Goal: Information Seeking & Learning: Check status

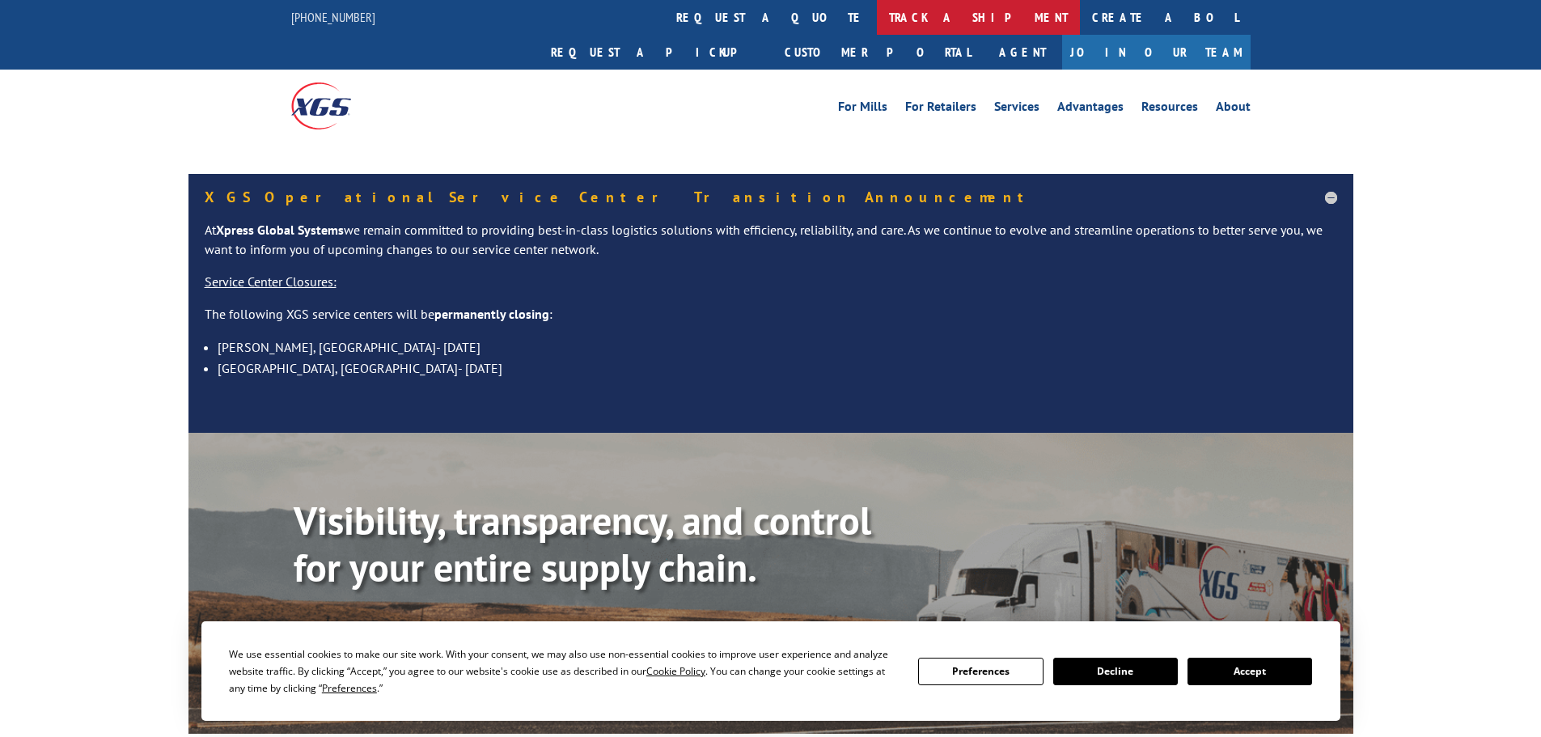
click at [877, 16] on link "track a shipment" at bounding box center [978, 17] width 203 height 35
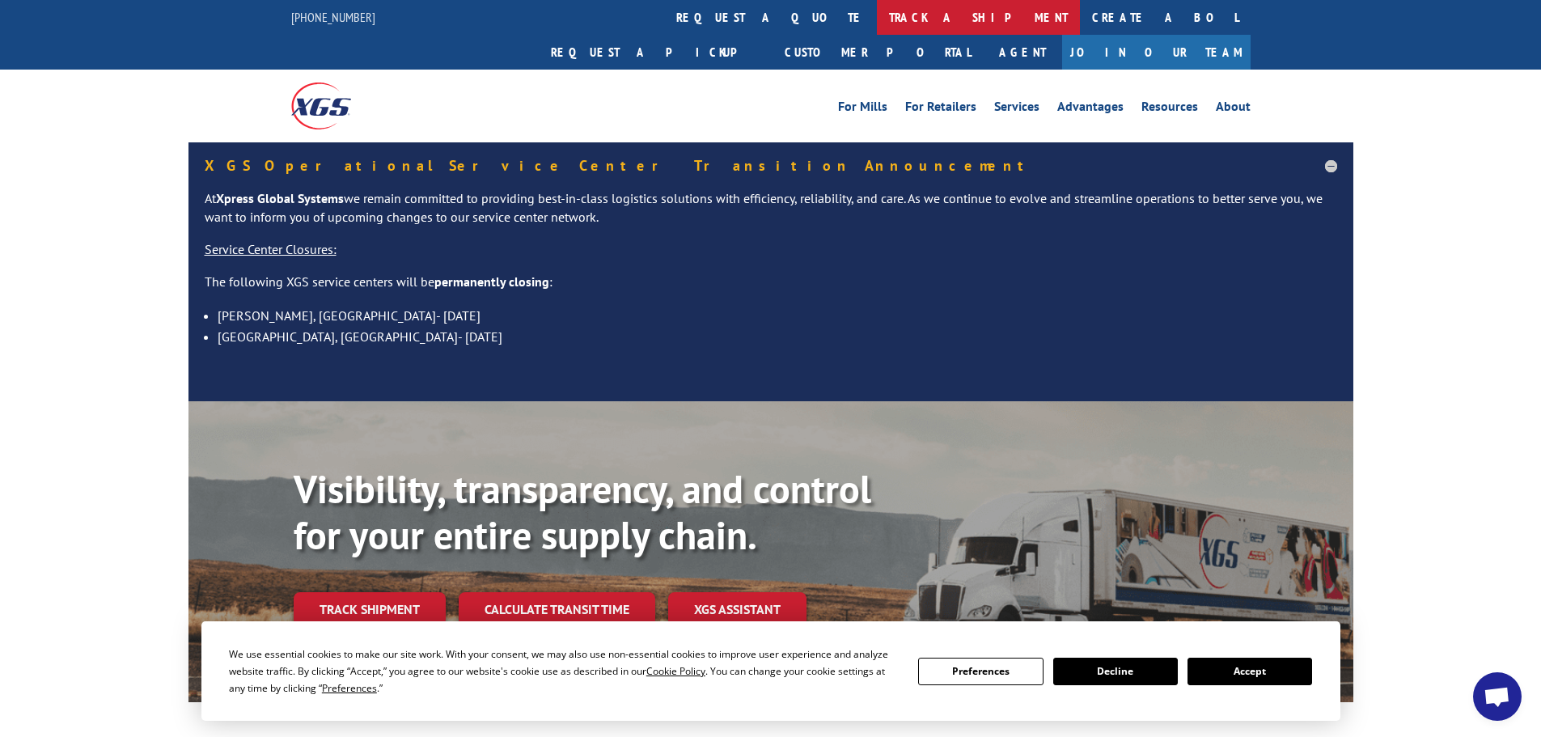
click at [877, 27] on link "track a shipment" at bounding box center [978, 17] width 203 height 35
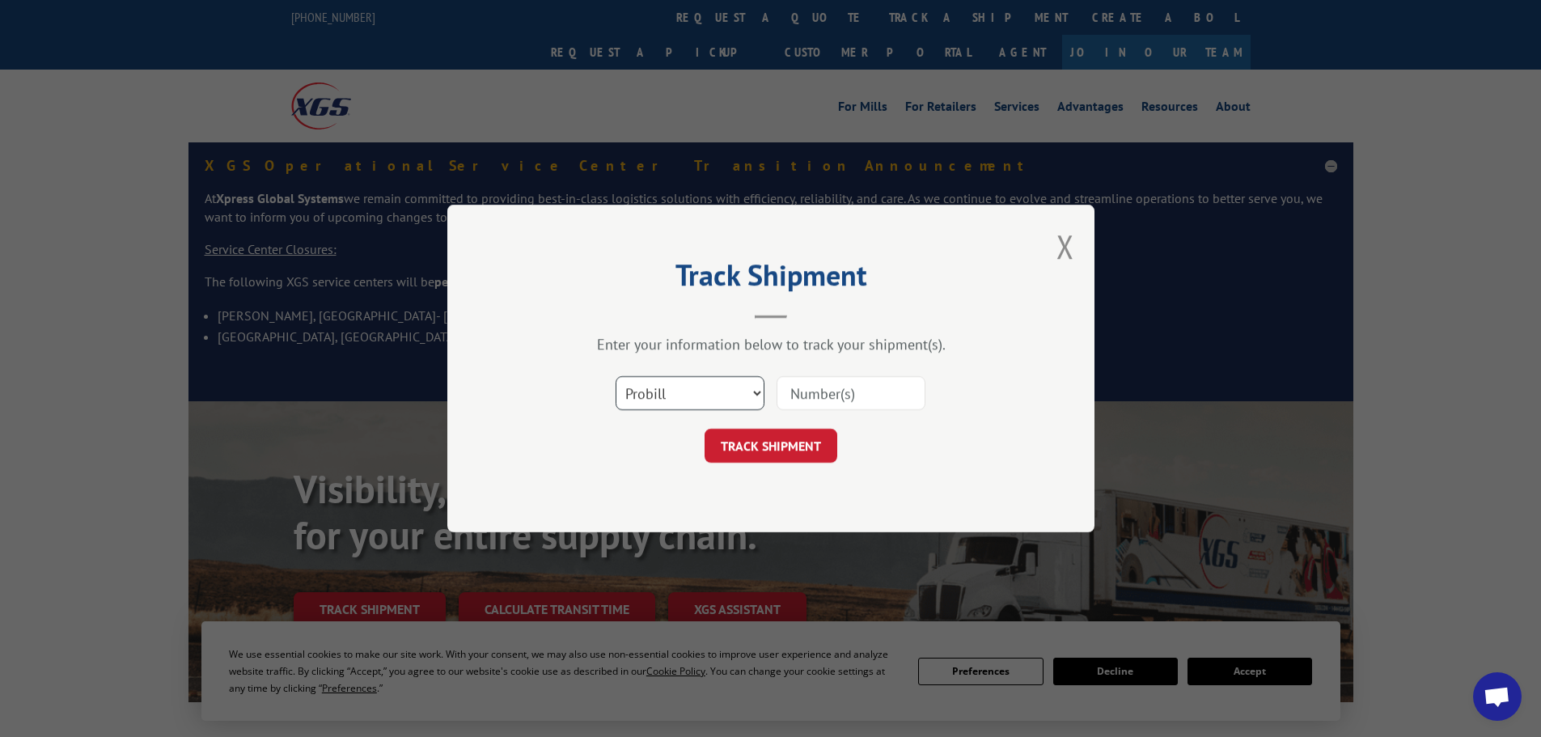
click at [708, 385] on select "Select category... Probill BOL PO" at bounding box center [689, 393] width 149 height 34
select select "bol"
click at [615, 376] on select "Select category... Probill BOL PO" at bounding box center [689, 393] width 149 height 34
click at [838, 395] on input at bounding box center [850, 393] width 149 height 34
paste input "5072064"
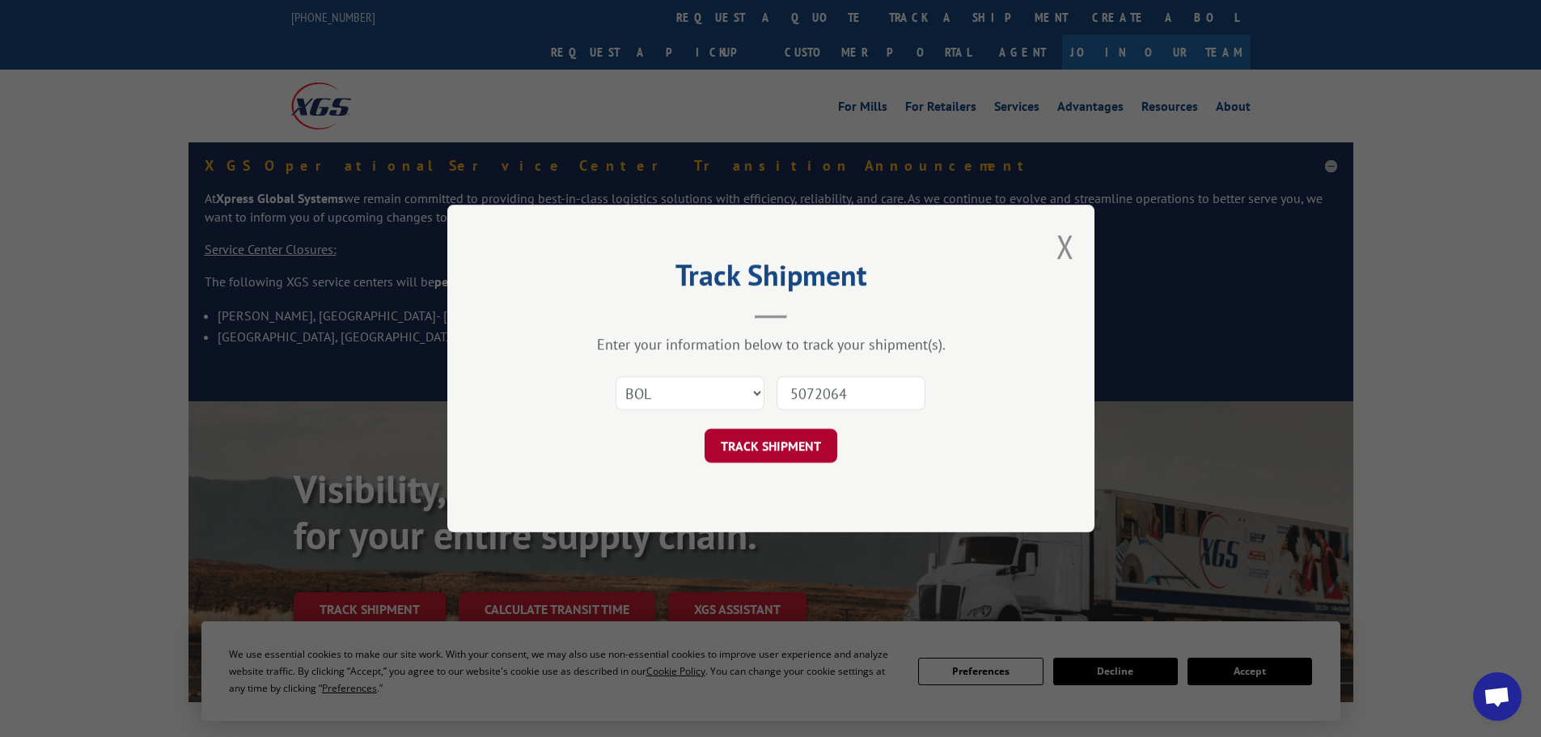
type input "5072064"
click at [725, 436] on button "TRACK SHIPMENT" at bounding box center [770, 446] width 133 height 34
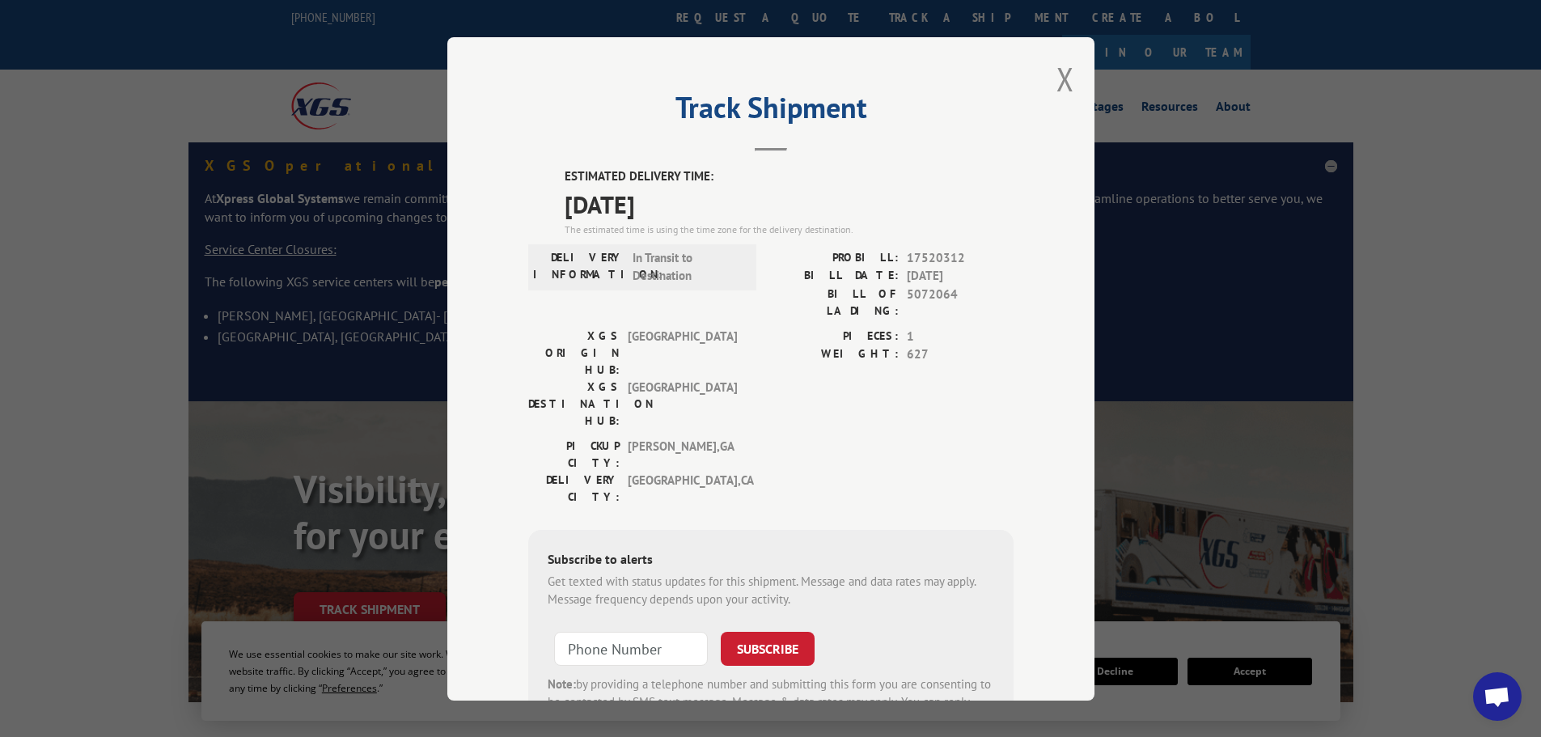
drag, startPoint x: 416, startPoint y: 222, endPoint x: 255, endPoint y: 63, distance: 225.9
click at [412, 216] on div "Track Shipment ESTIMATED DELIVERY TIME: [DATE] The estimated time is using the …" at bounding box center [770, 368] width 1541 height 737
